Goal: Task Accomplishment & Management: Manage account settings

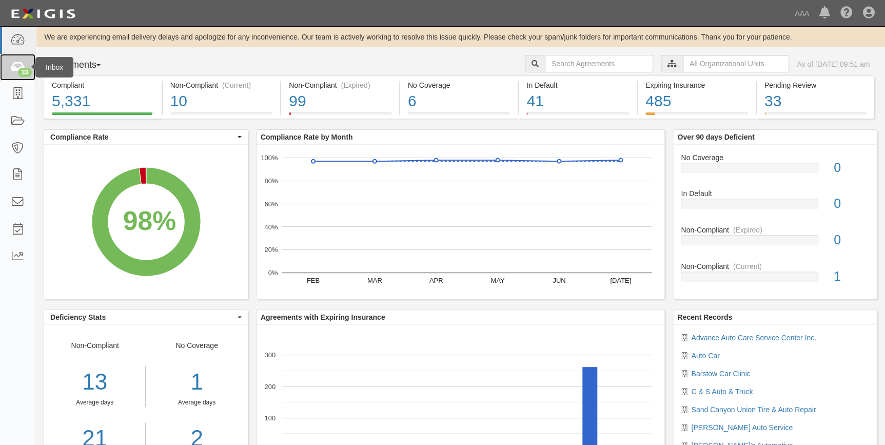
click at [16, 66] on icon at bounding box center [17, 68] width 14 height 12
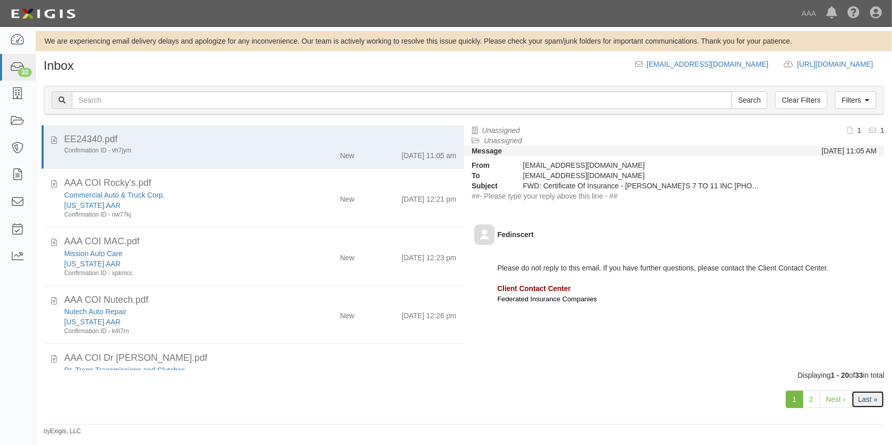
click at [871, 404] on link "Last »" at bounding box center [867, 399] width 33 height 17
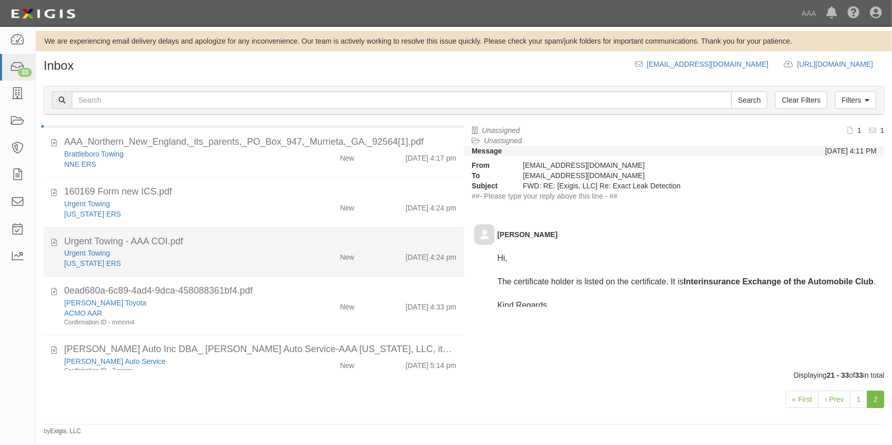
scroll to position [466, 0]
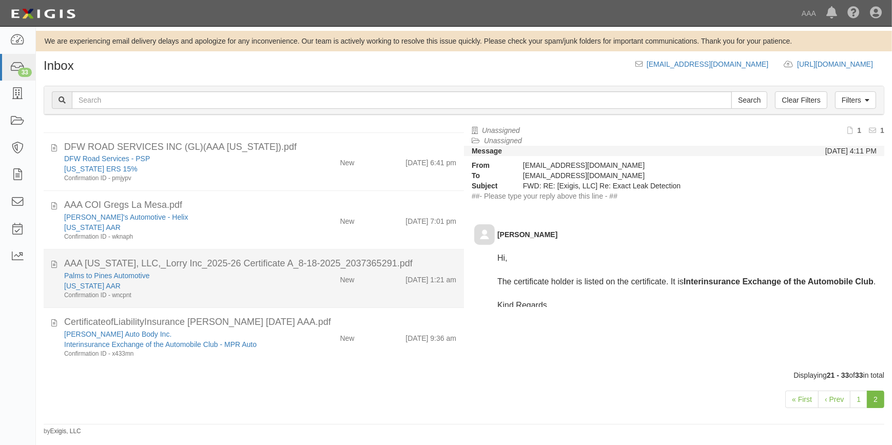
click at [203, 261] on div "AAA [US_STATE], LLC,_Lorry Inc_2025-26 Certificate A_8-18-2025_2037365291.pdf" at bounding box center [260, 263] width 392 height 13
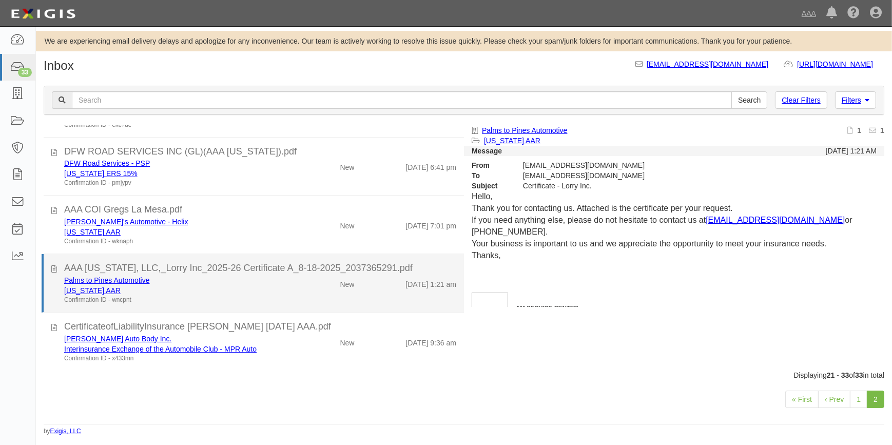
scroll to position [461, 0]
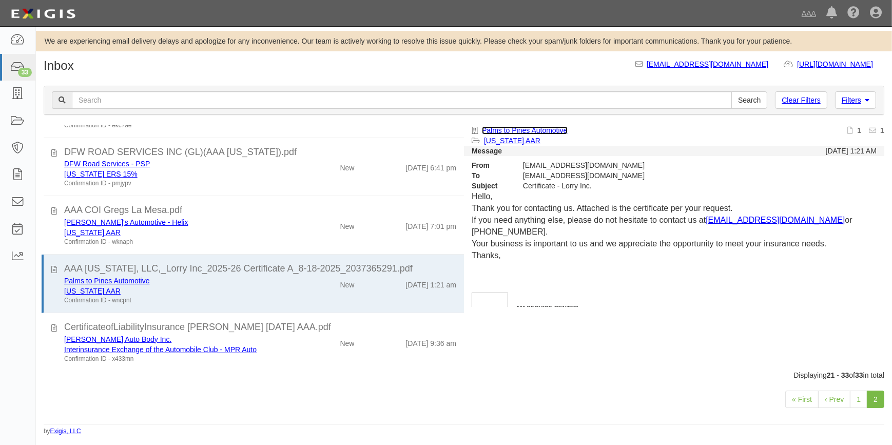
click at [515, 128] on link "Palms to Pines Automotive" at bounding box center [525, 130] width 86 height 8
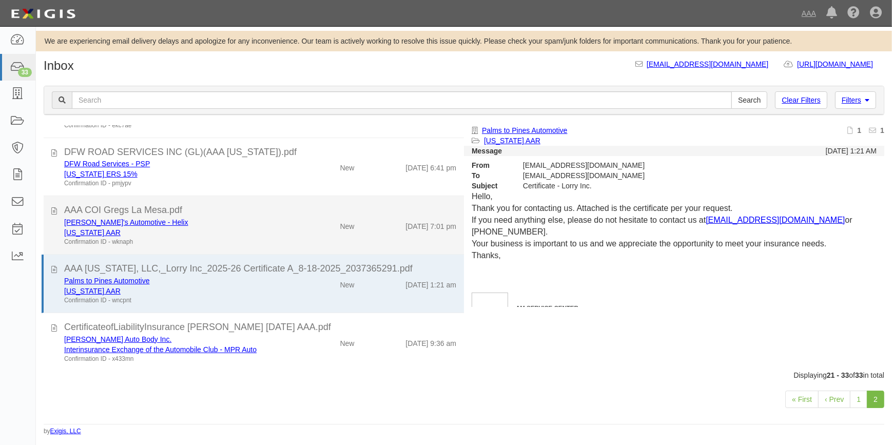
click at [161, 211] on div "AAA COI Gregs La Mesa.pdf" at bounding box center [260, 210] width 392 height 13
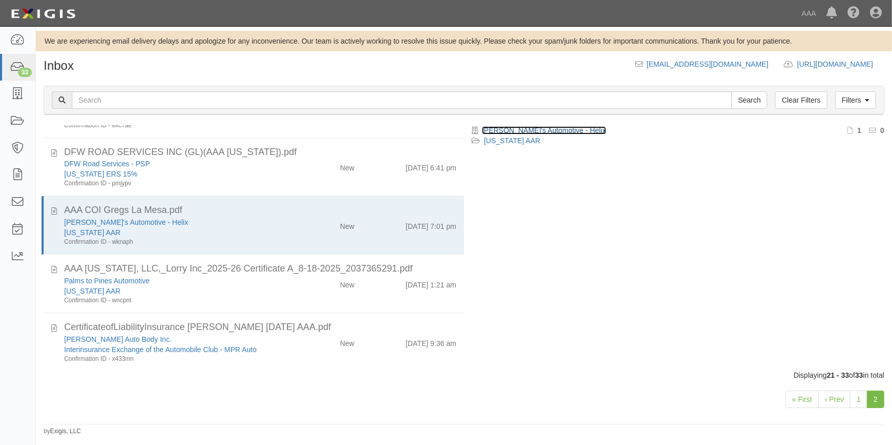
click at [542, 128] on link "[PERSON_NAME]'s Automotive - Helix" at bounding box center [544, 130] width 124 height 8
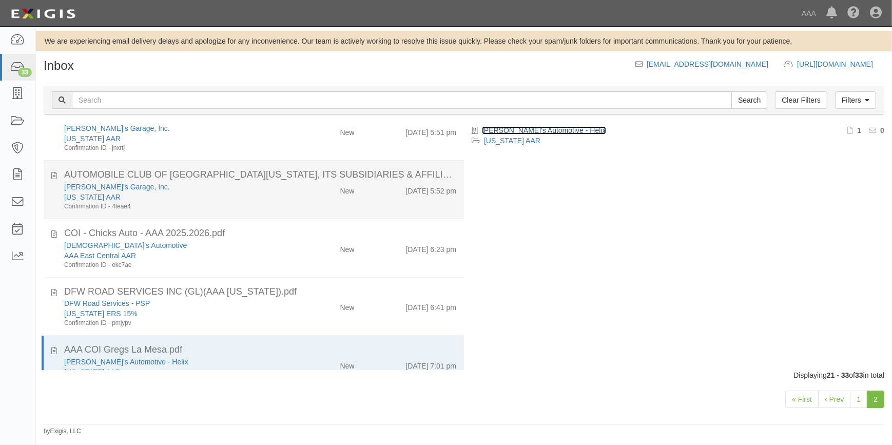
scroll to position [321, 0]
click at [276, 199] on div "[US_STATE] AAR" at bounding box center [175, 197] width 222 height 10
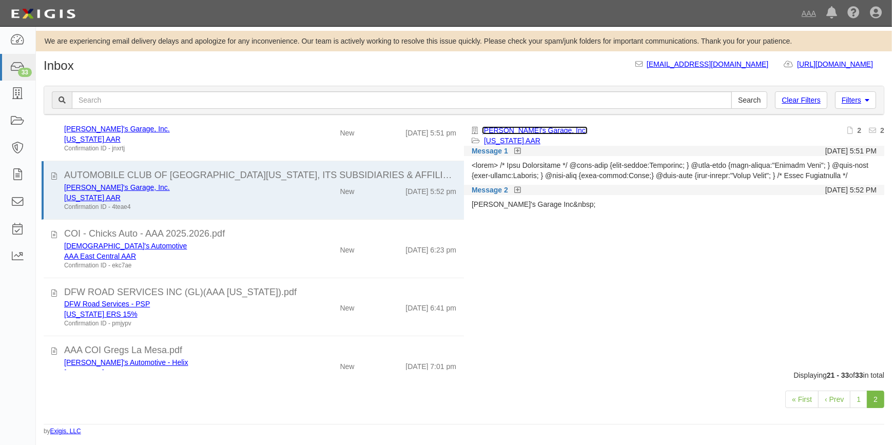
click at [529, 129] on link "[PERSON_NAME]'s Garage, Inc." at bounding box center [535, 130] width 106 height 8
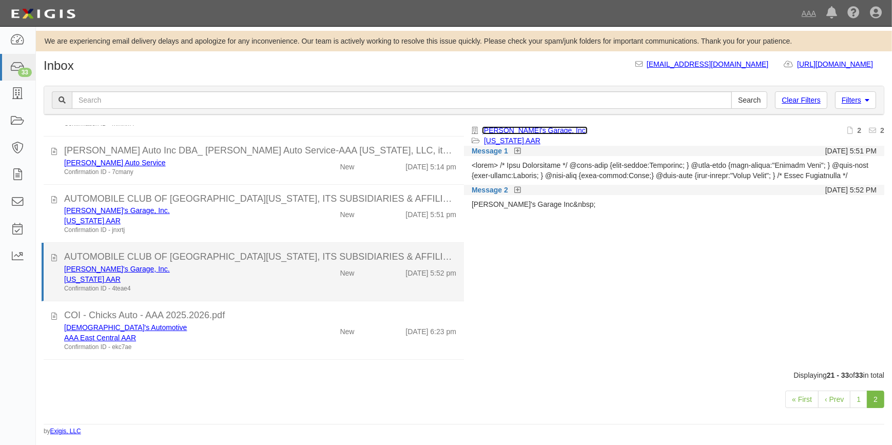
scroll to position [228, 0]
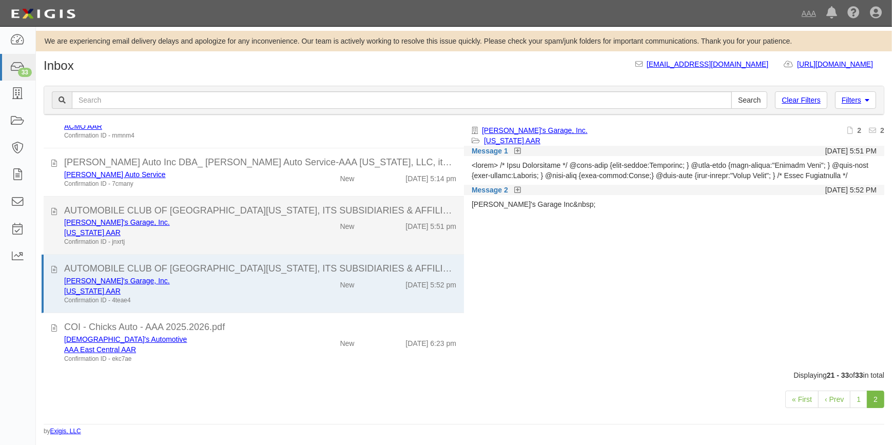
click at [215, 236] on div "[US_STATE] AAR" at bounding box center [175, 232] width 222 height 10
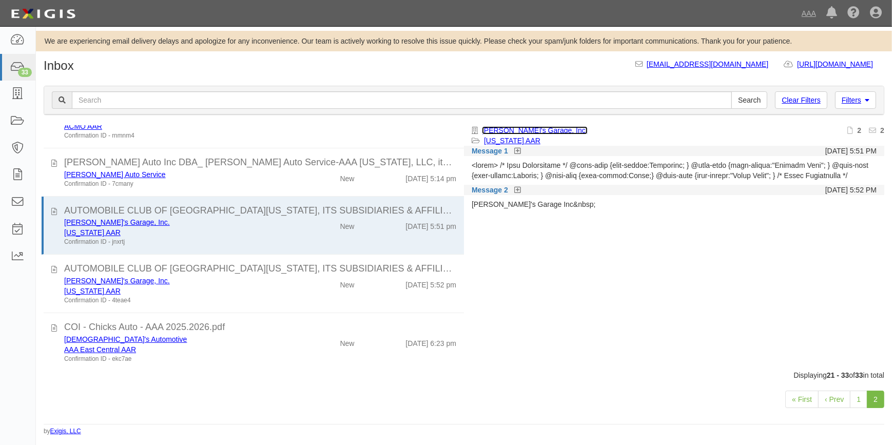
click at [497, 130] on link "[PERSON_NAME]'s Garage, Inc." at bounding box center [535, 130] width 106 height 8
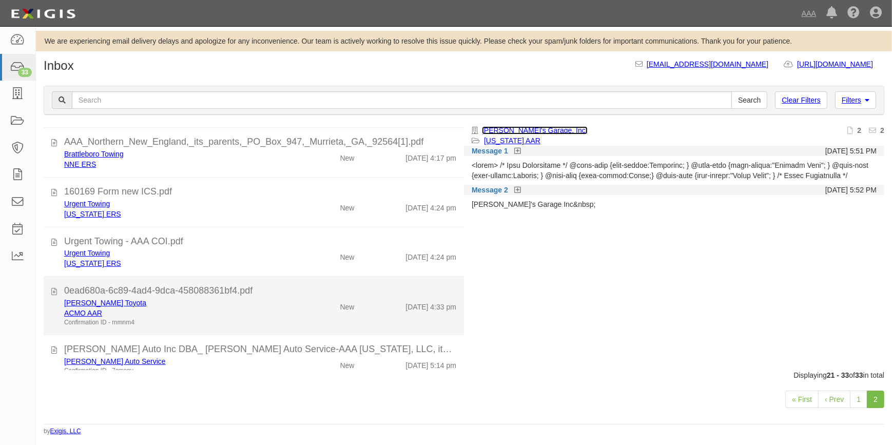
scroll to position [0, 0]
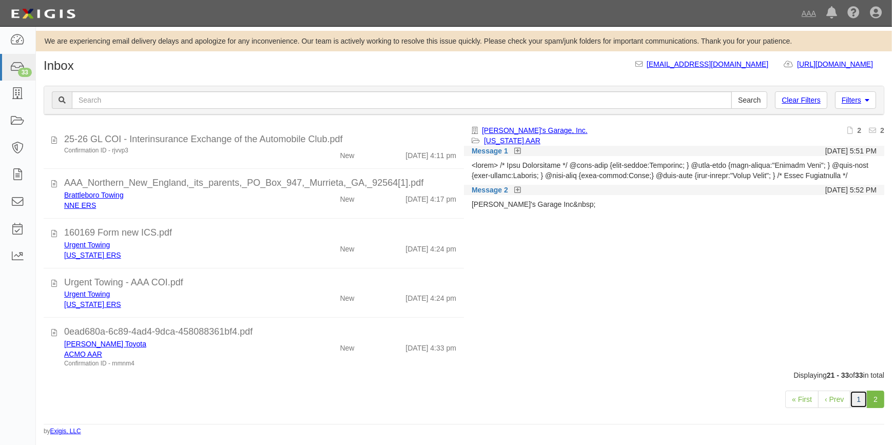
click at [859, 405] on link "1" at bounding box center [858, 399] width 17 height 17
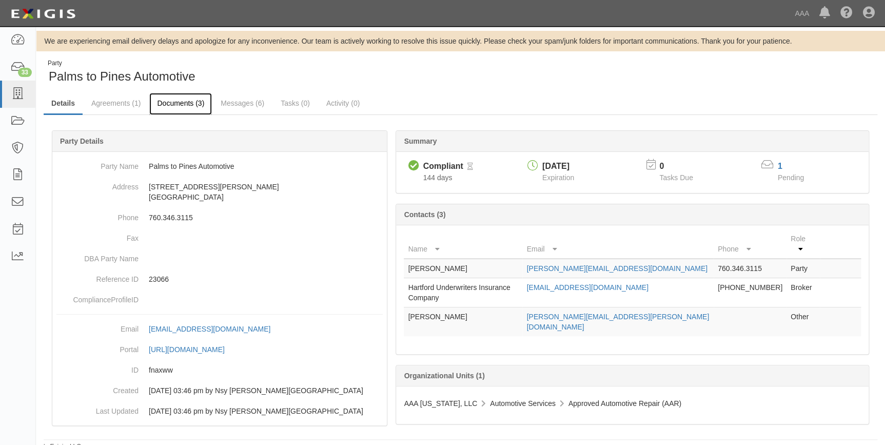
click at [182, 100] on link "Documents (3)" at bounding box center [180, 104] width 63 height 22
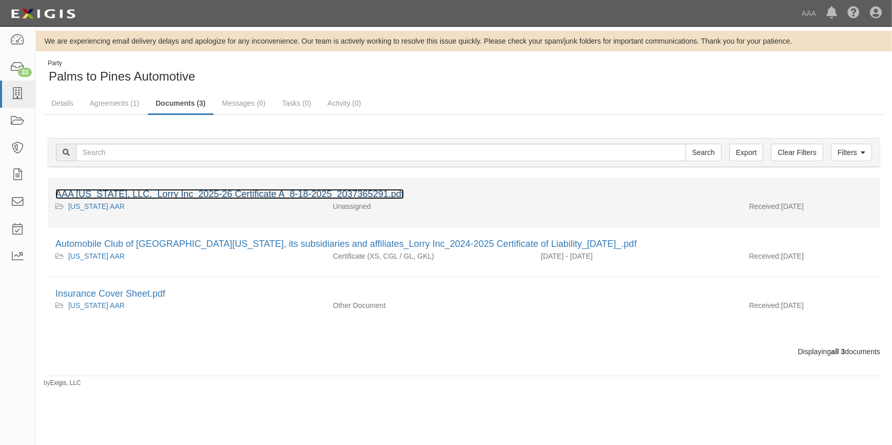
click at [194, 196] on link "AAA [US_STATE], LLC,_Lorry Inc_2025-26 Certificate A_8-18-2025_2037365291.pdf" at bounding box center [229, 194] width 348 height 10
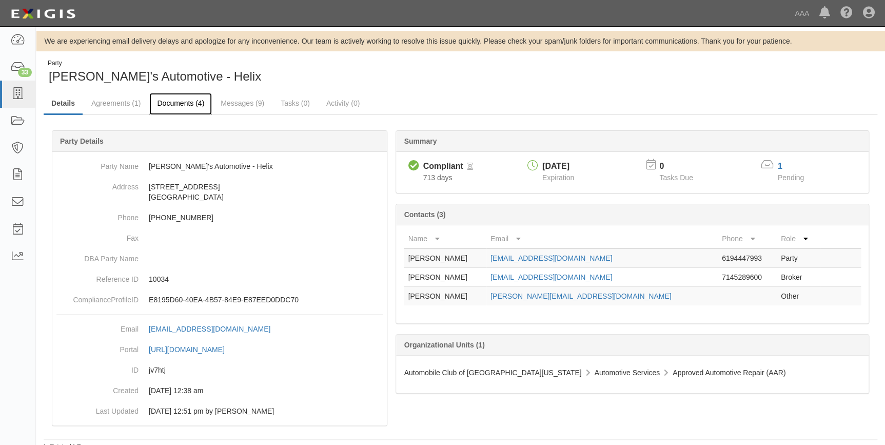
click at [180, 105] on link "Documents (4)" at bounding box center [180, 104] width 63 height 22
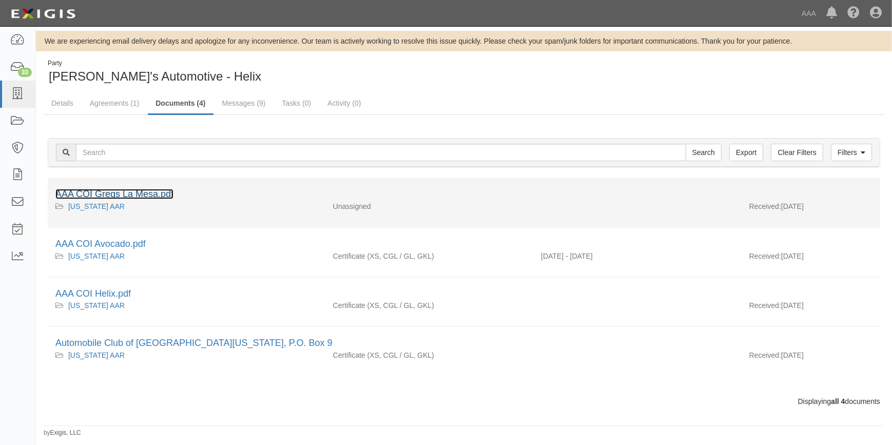
click at [122, 190] on link "AAA COI Gregs La Mesa.pdf" at bounding box center [114, 194] width 118 height 10
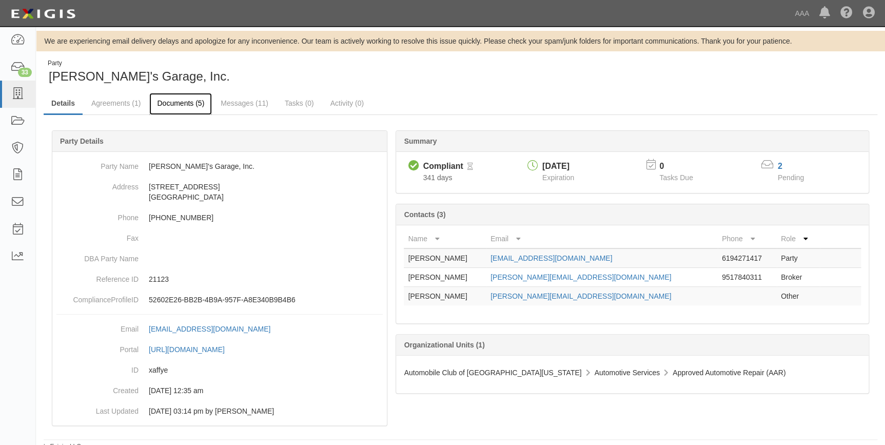
click at [185, 101] on link "Documents (5)" at bounding box center [180, 104] width 63 height 22
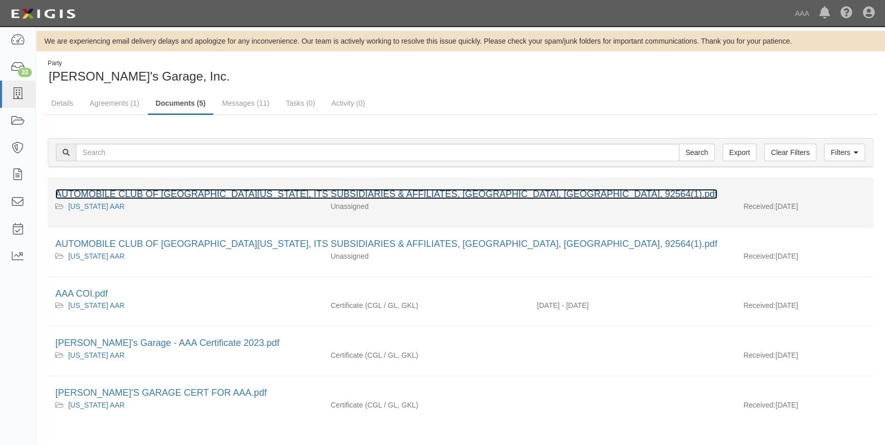
click at [192, 194] on link "AUTOMOBILE CLUB OF [GEOGRAPHIC_DATA][US_STATE], ITS SUBSIDIARIES & AFFILIATES, …" at bounding box center [386, 194] width 662 height 10
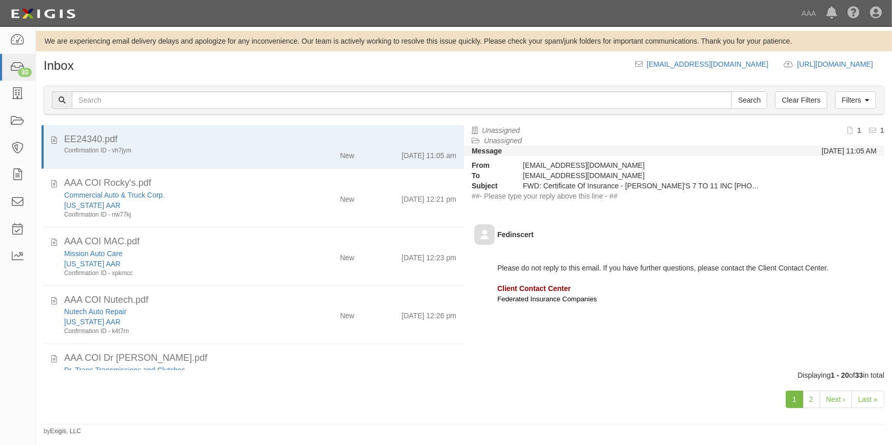
scroll to position [46, 0]
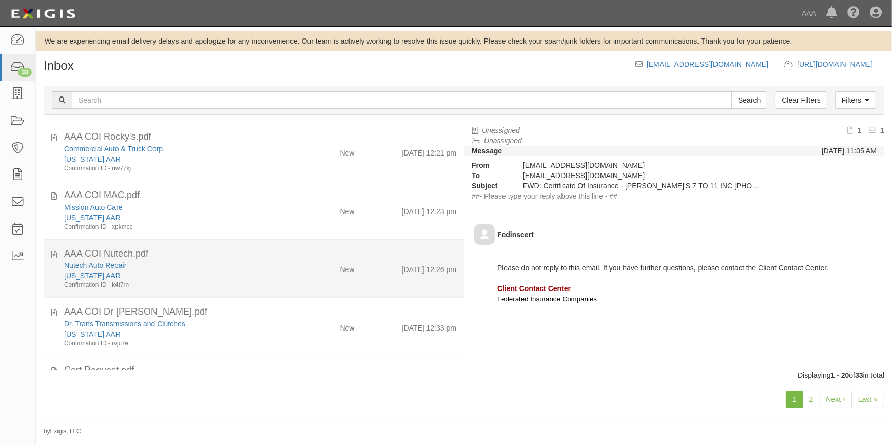
click at [189, 329] on div "[US_STATE] AAR" at bounding box center [175, 334] width 222 height 10
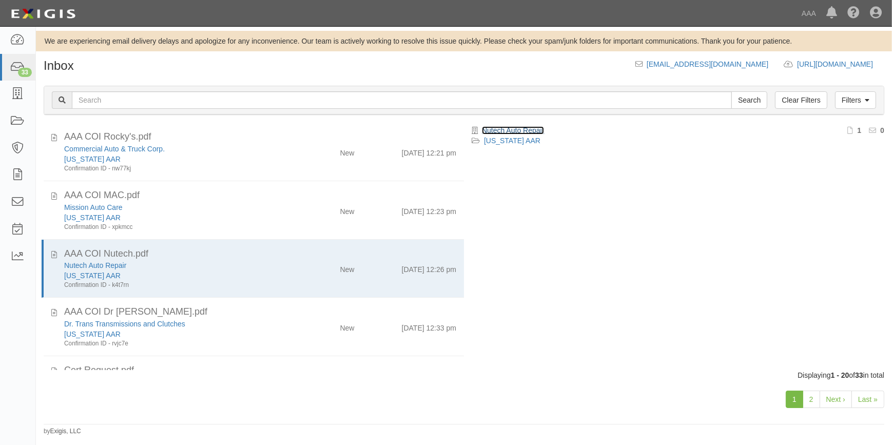
click at [505, 127] on link "Nutech Auto Repair" at bounding box center [513, 130] width 62 height 8
click at [21, 62] on icon at bounding box center [17, 68] width 14 height 12
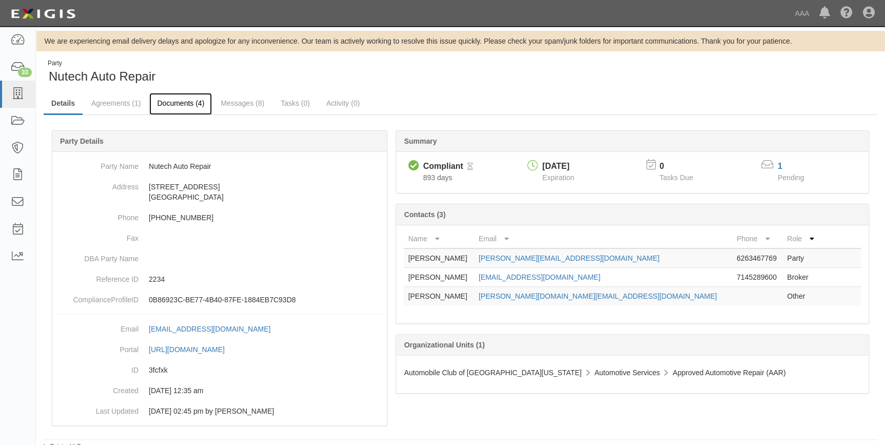
click at [184, 108] on link "Documents (4)" at bounding box center [180, 104] width 63 height 22
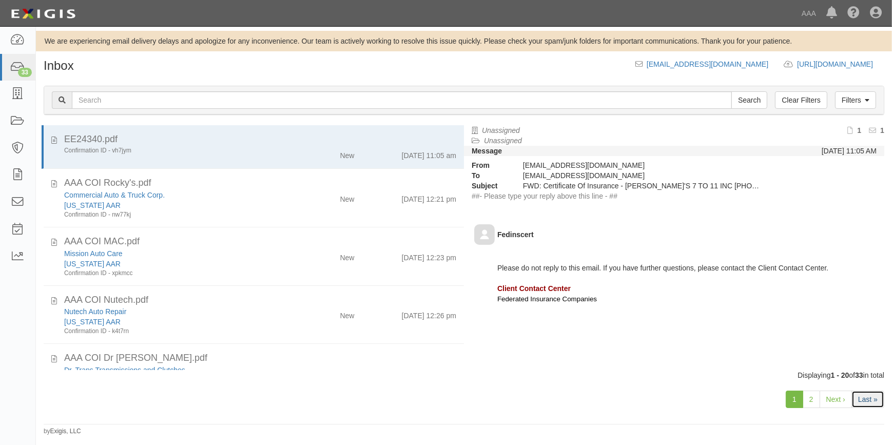
click at [862, 395] on link "Last »" at bounding box center [867, 399] width 33 height 17
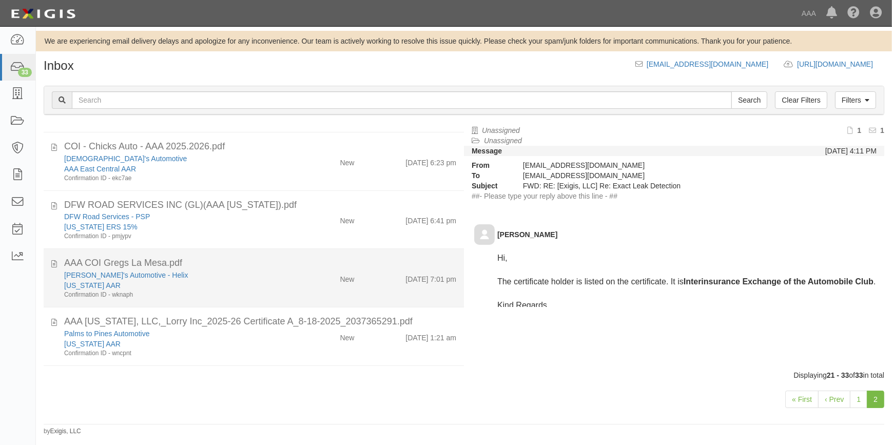
scroll to position [466, 0]
